Goal: Navigation & Orientation: Find specific page/section

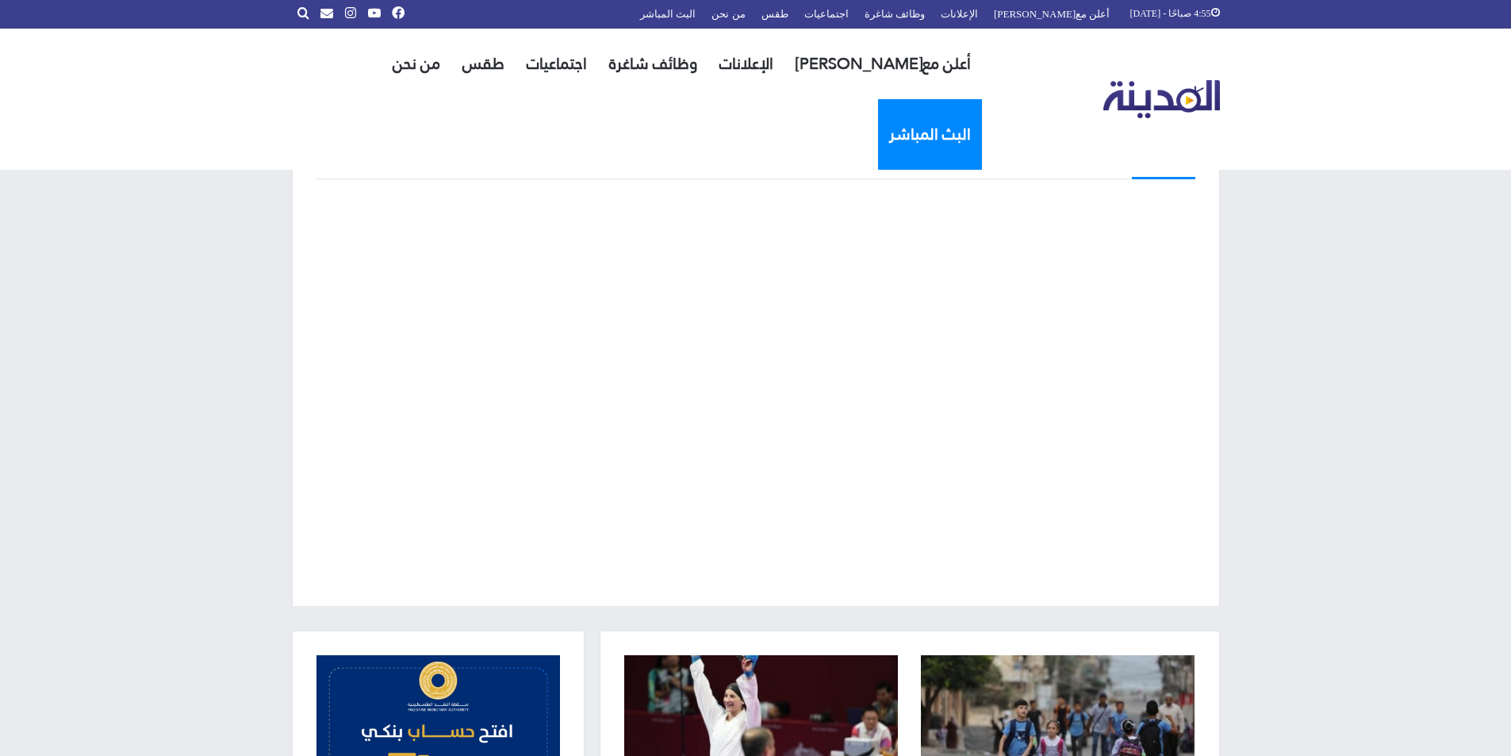
click at [878, 99] on link "البث المباشر" at bounding box center [930, 134] width 104 height 71
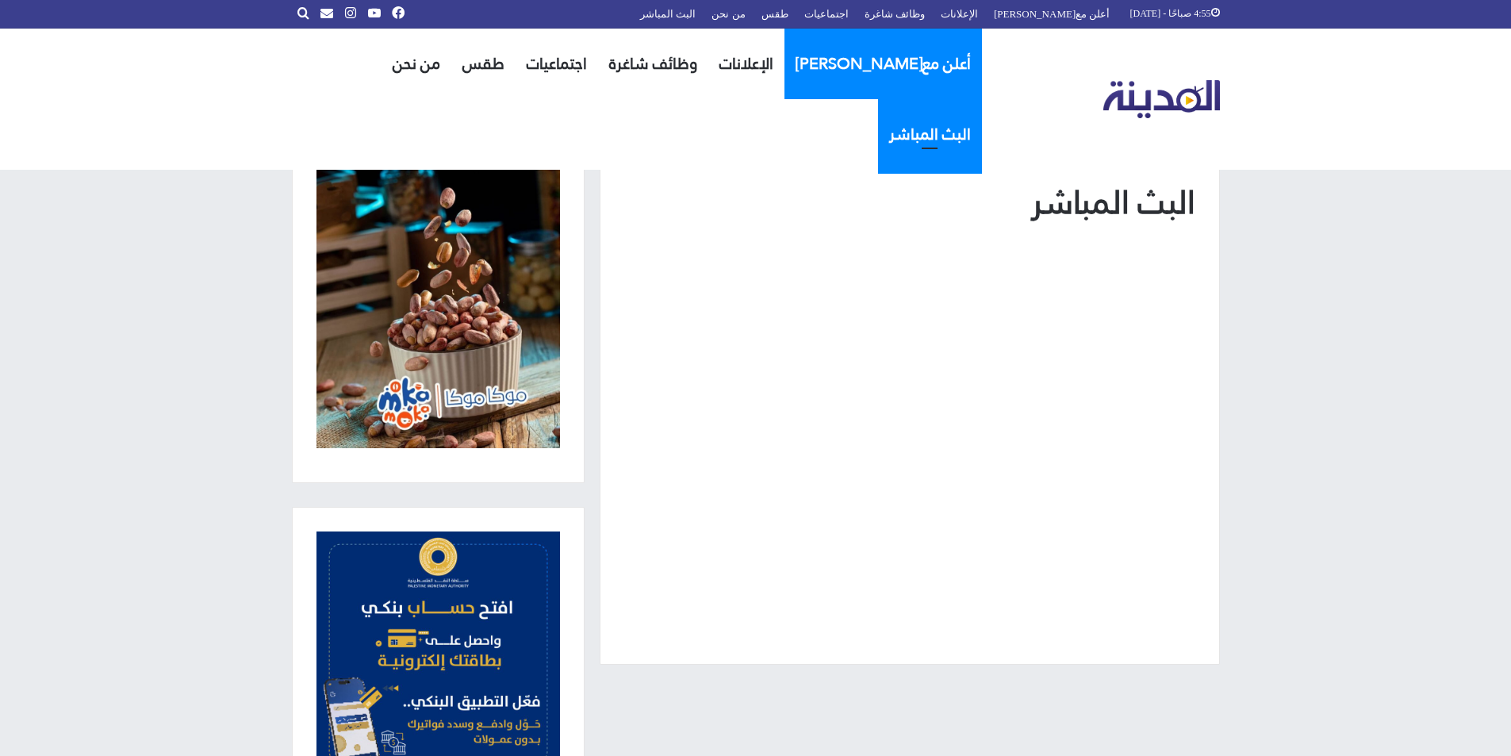
click at [852, 64] on link "أعلن مع[PERSON_NAME]" at bounding box center [882, 64] width 197 height 71
